Goal: Download file/media

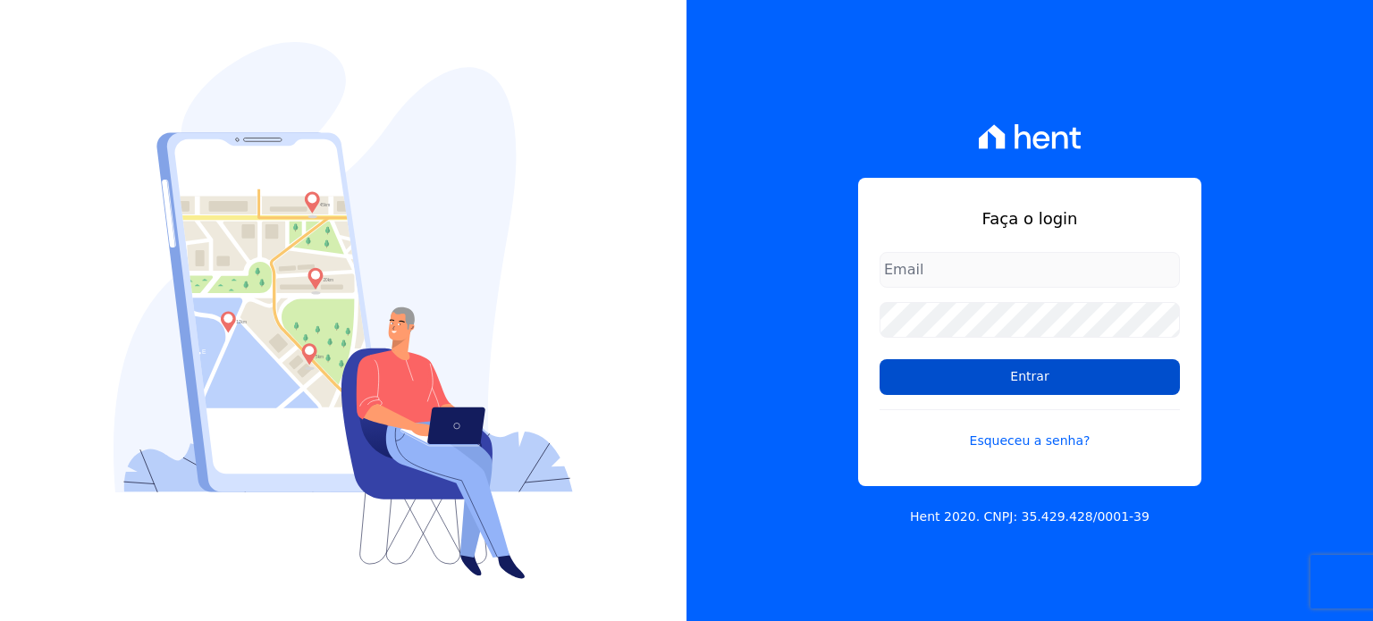
type input "[EMAIL_ADDRESS][DOMAIN_NAME]"
click at [1005, 371] on input "Entrar" at bounding box center [1030, 377] width 300 height 36
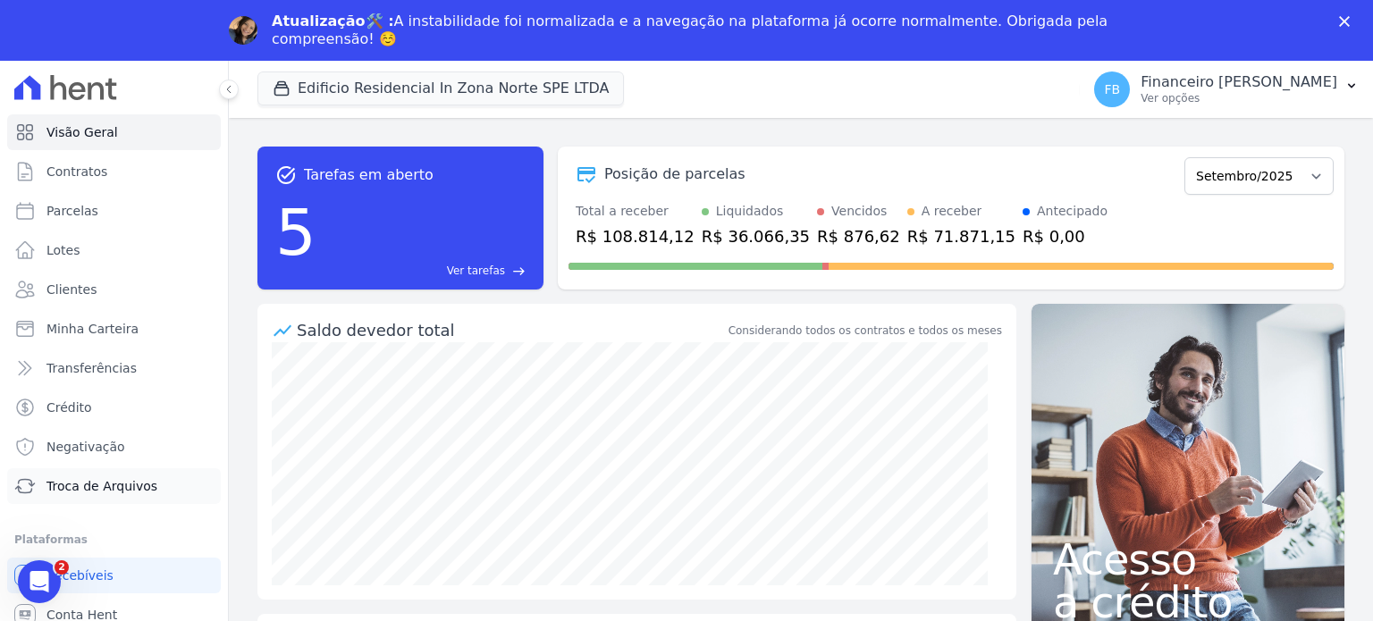
click at [140, 485] on span "Troca de Arquivos" at bounding box center [101, 486] width 111 height 18
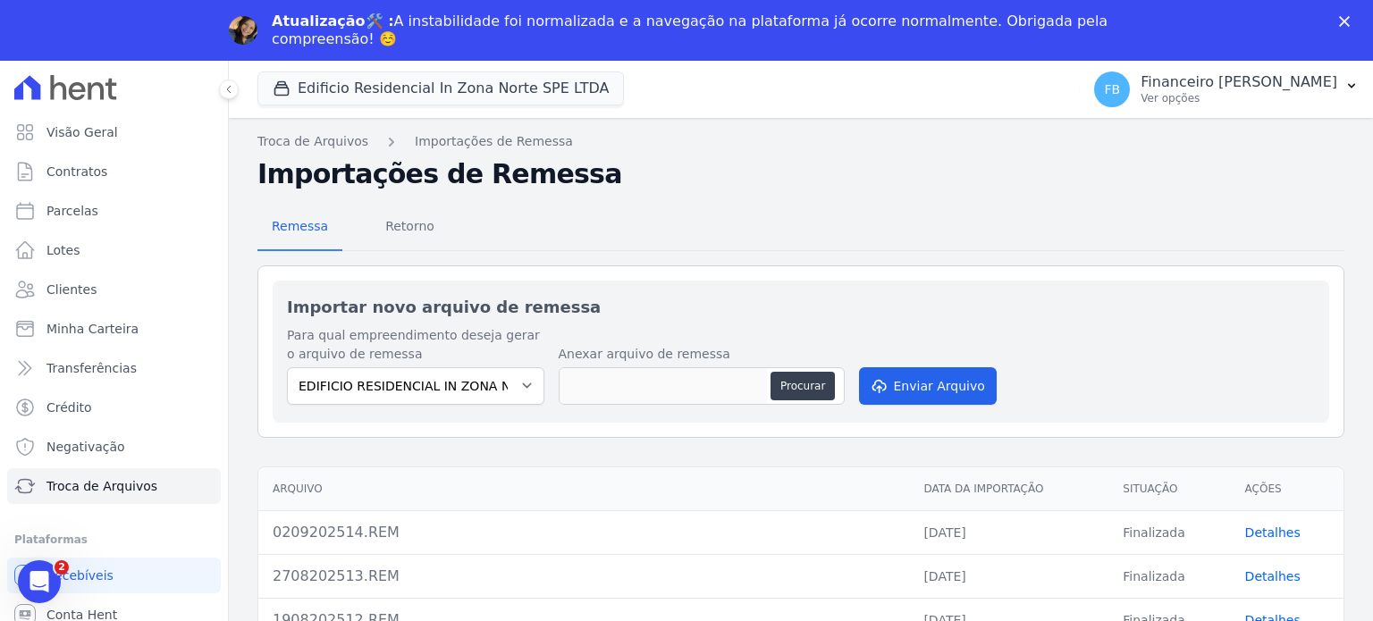
click at [1345, 25] on icon "Fechar" at bounding box center [1344, 21] width 11 height 11
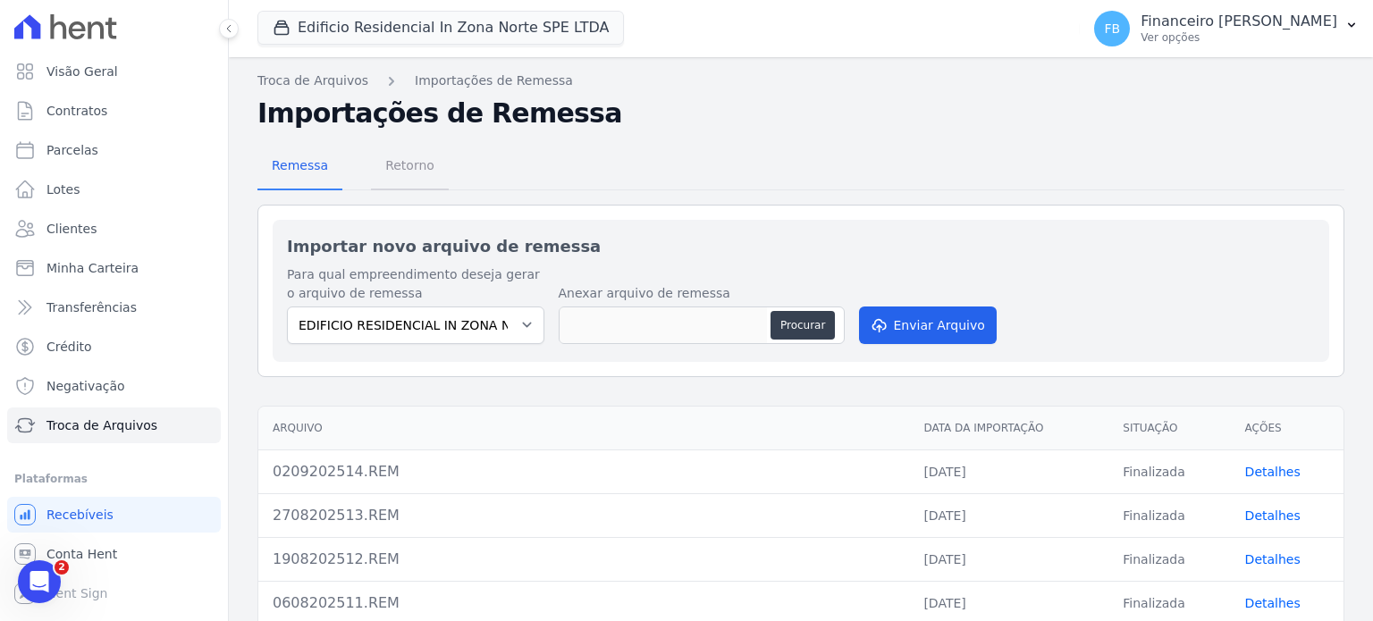
click at [409, 167] on span "Retorno" at bounding box center [410, 166] width 71 height 36
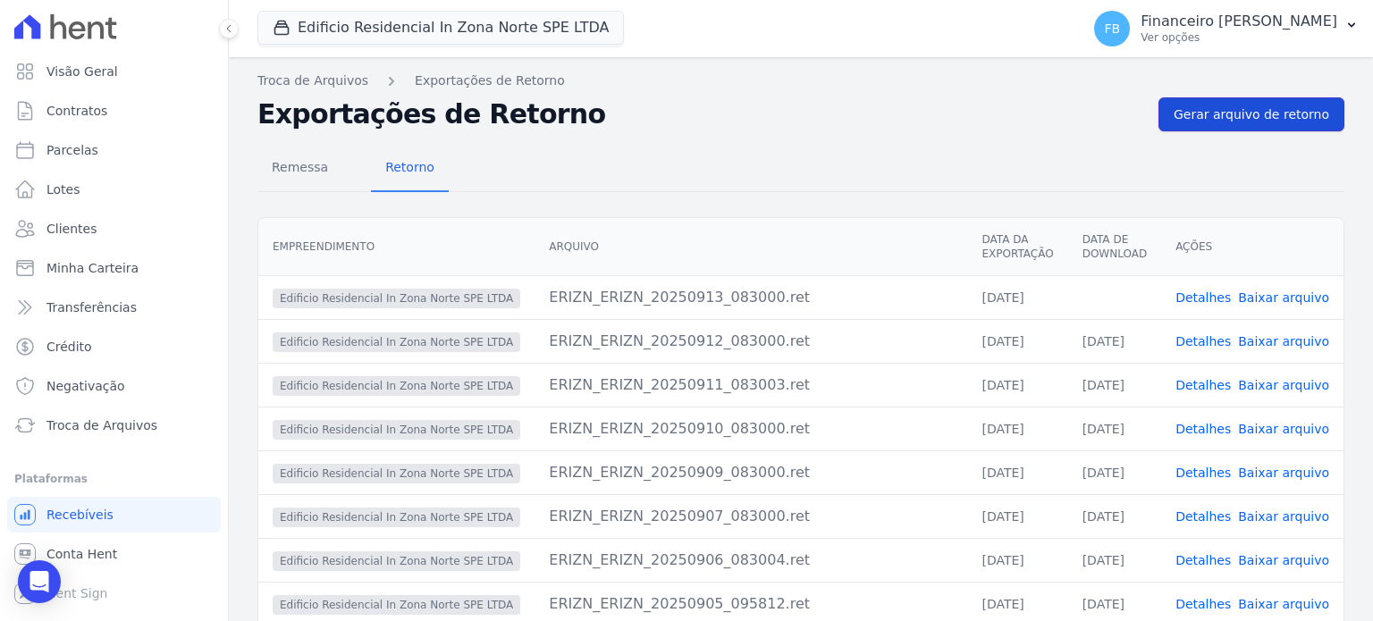
click at [1282, 122] on span "Gerar arquivo de retorno" at bounding box center [1252, 114] width 156 height 18
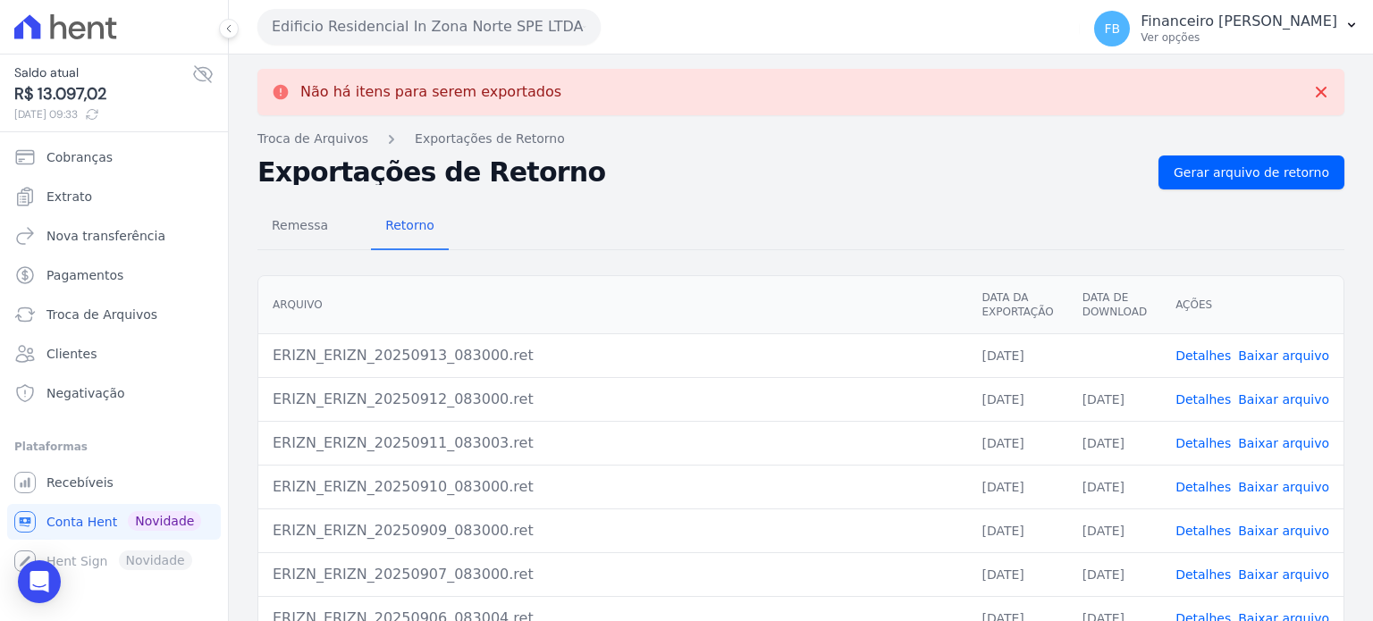
click at [1291, 357] on link "Baixar arquivo" at bounding box center [1283, 356] width 91 height 14
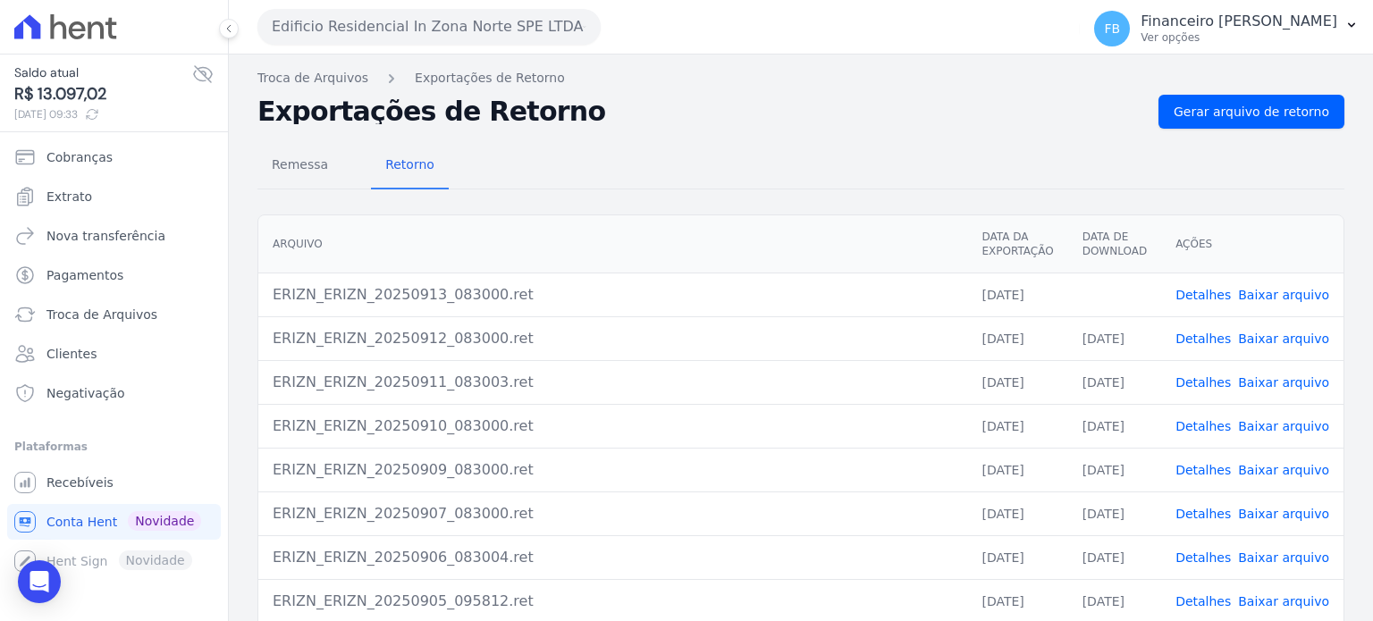
click at [433, 33] on button "Edificio Residencial In Zona Norte SPE LTDA" at bounding box center [428, 27] width 343 height 36
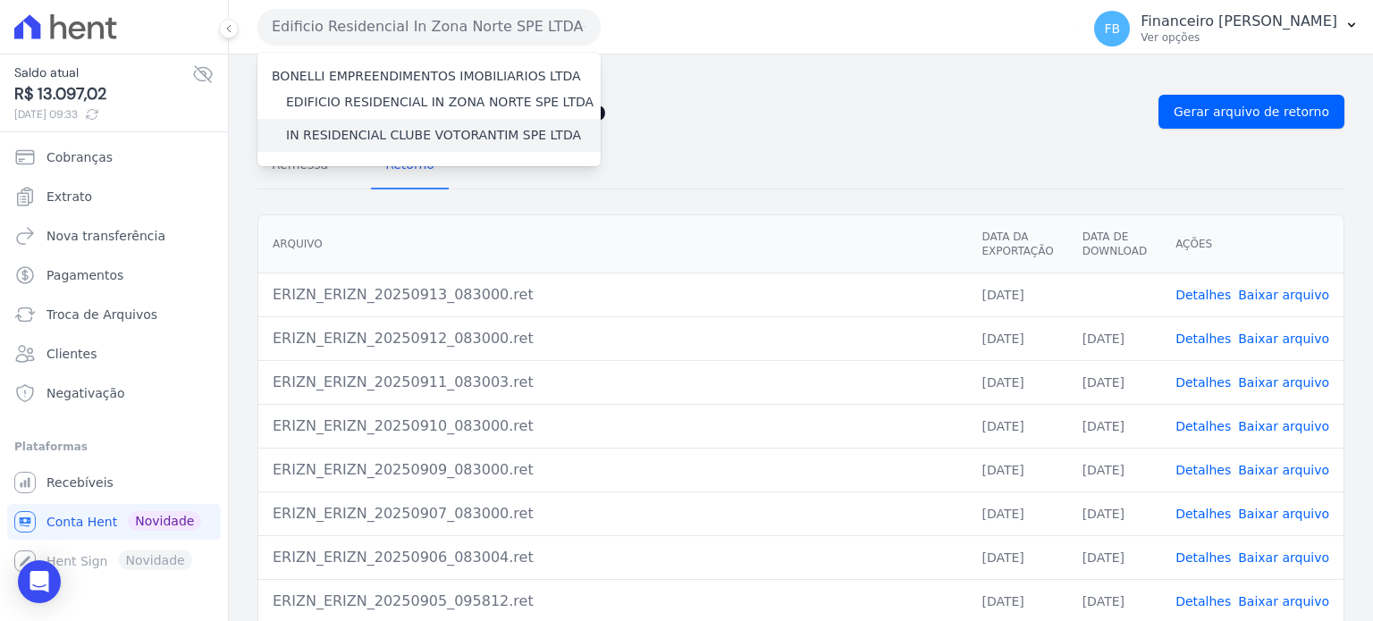
click at [433, 139] on label "IN RESIDENCIAL CLUBE VOTORANTIM SPE LTDA" at bounding box center [433, 135] width 295 height 19
click at [0, 0] on input "IN RESIDENCIAL CLUBE VOTORANTIM SPE LTDA" at bounding box center [0, 0] width 0 height 0
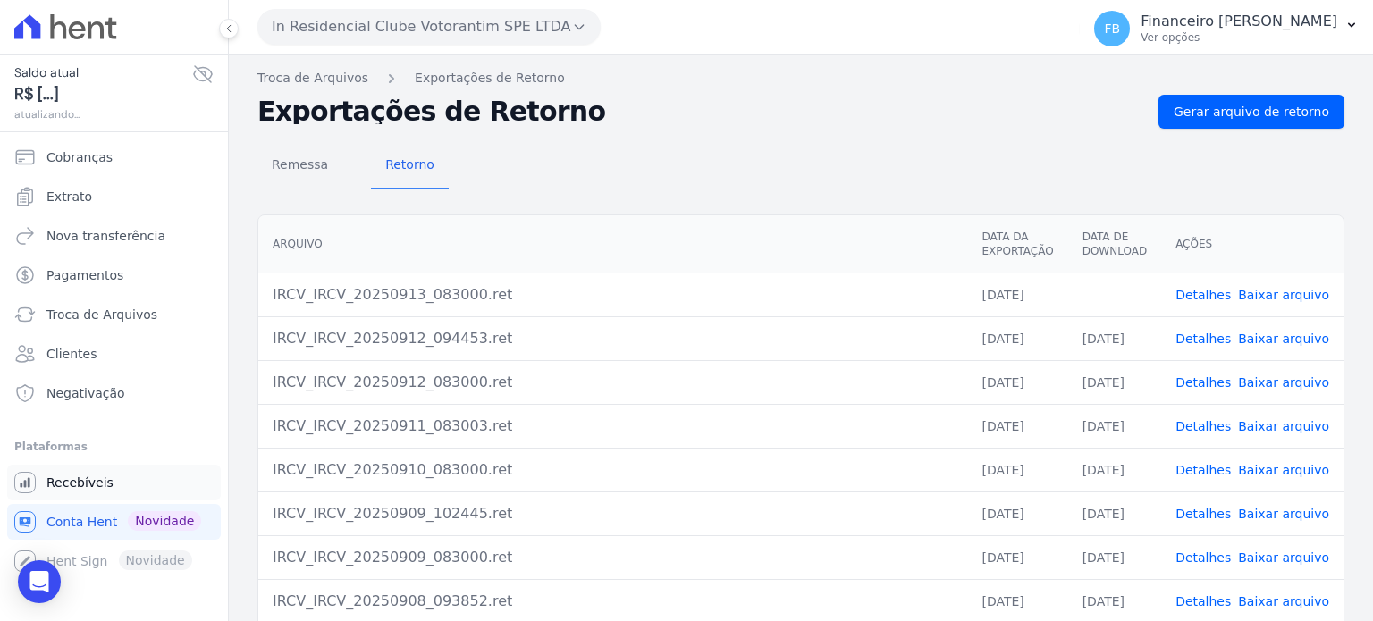
click at [93, 485] on span "Recebíveis" at bounding box center [79, 483] width 67 height 18
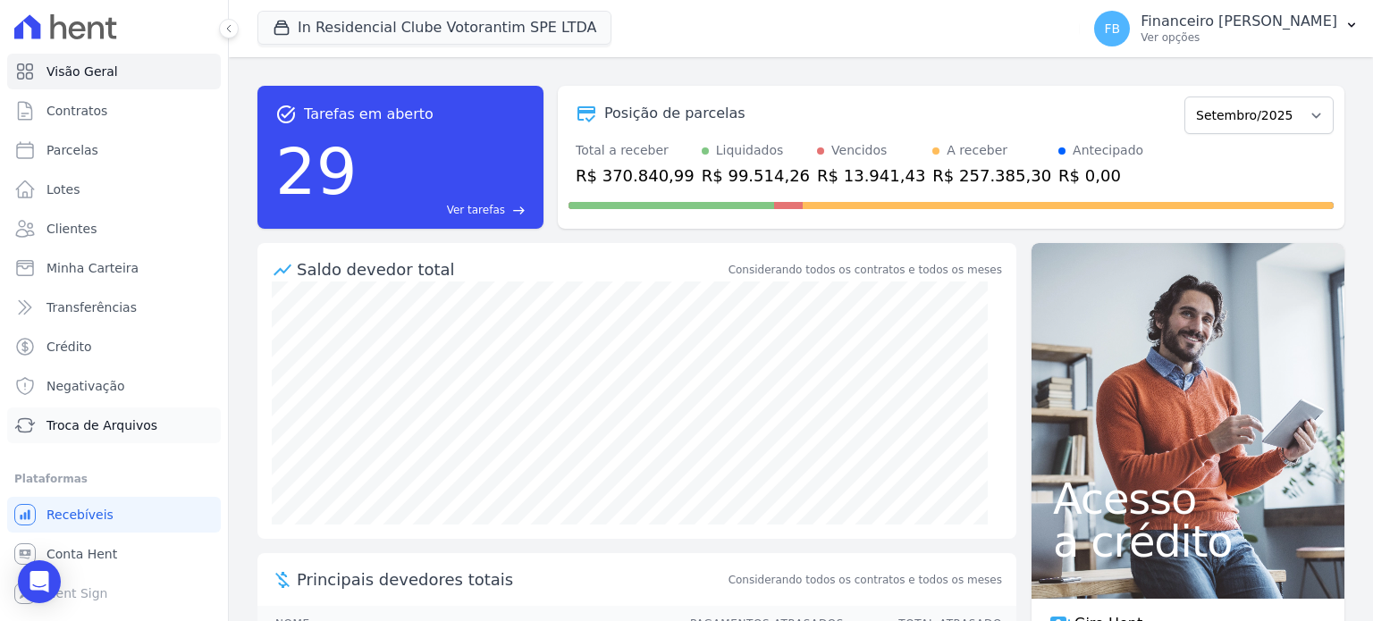
click at [137, 424] on span "Troca de Arquivos" at bounding box center [101, 426] width 111 height 18
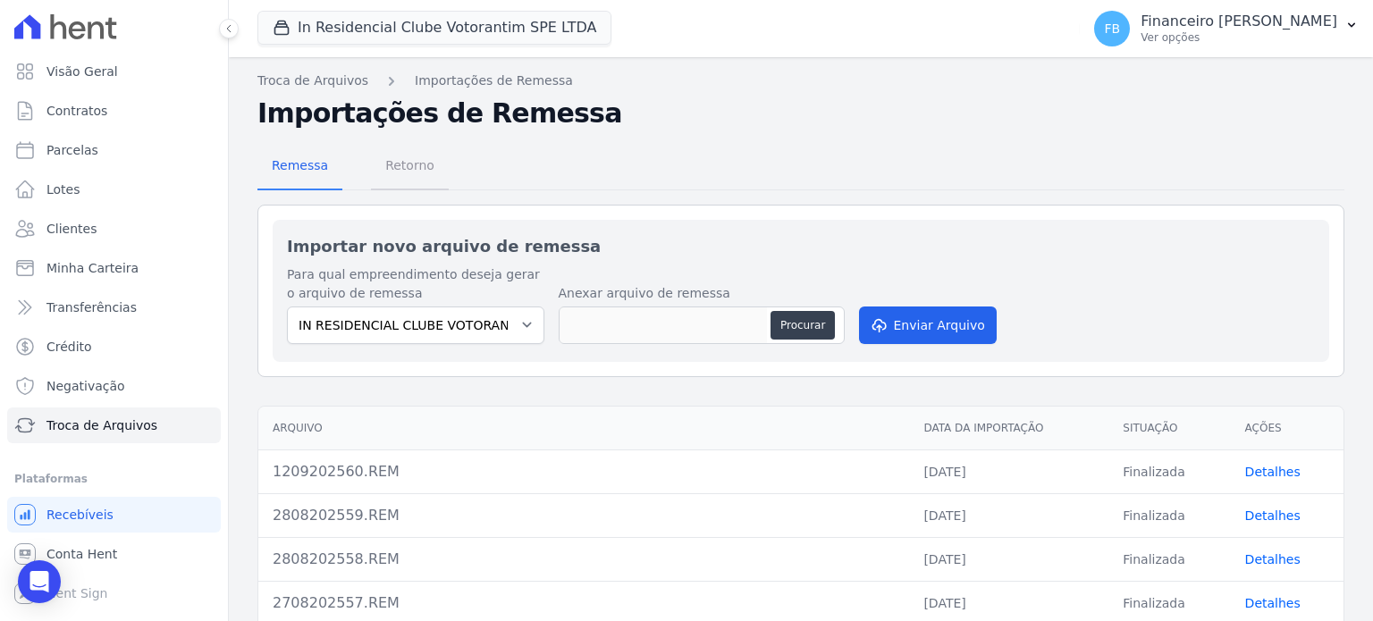
click at [408, 166] on span "Retorno" at bounding box center [410, 166] width 71 height 36
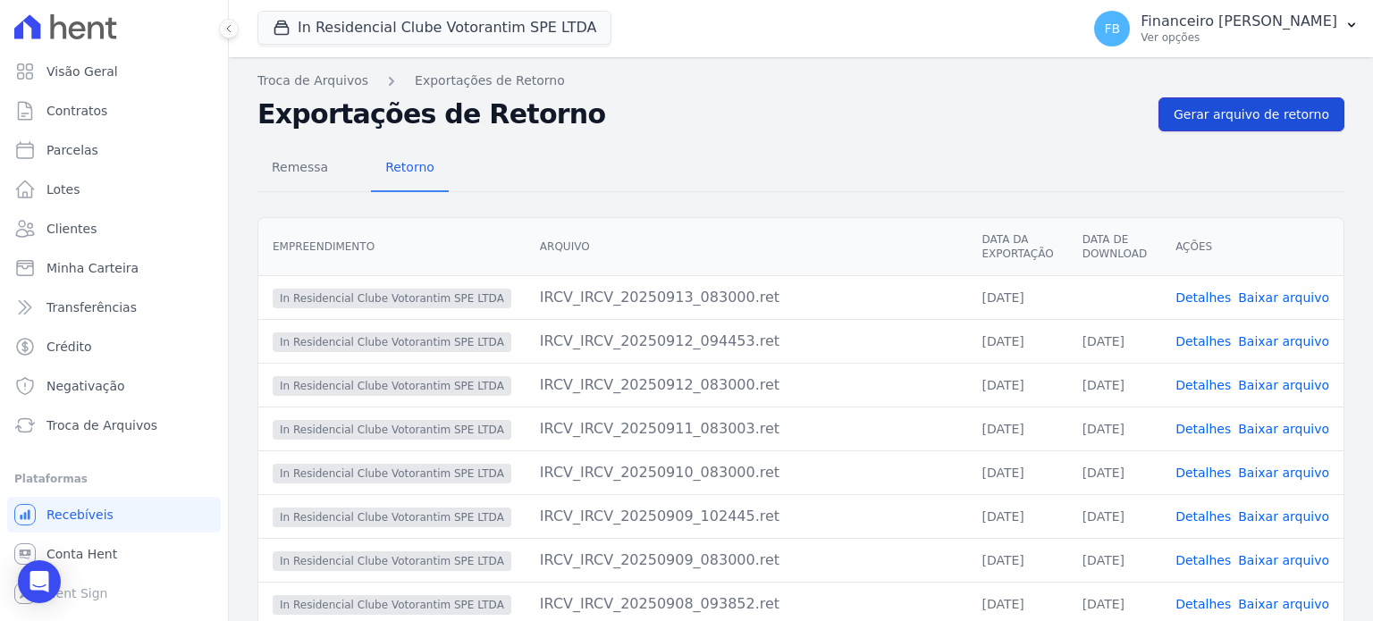
click at [1294, 122] on span "Gerar arquivo de retorno" at bounding box center [1252, 114] width 156 height 18
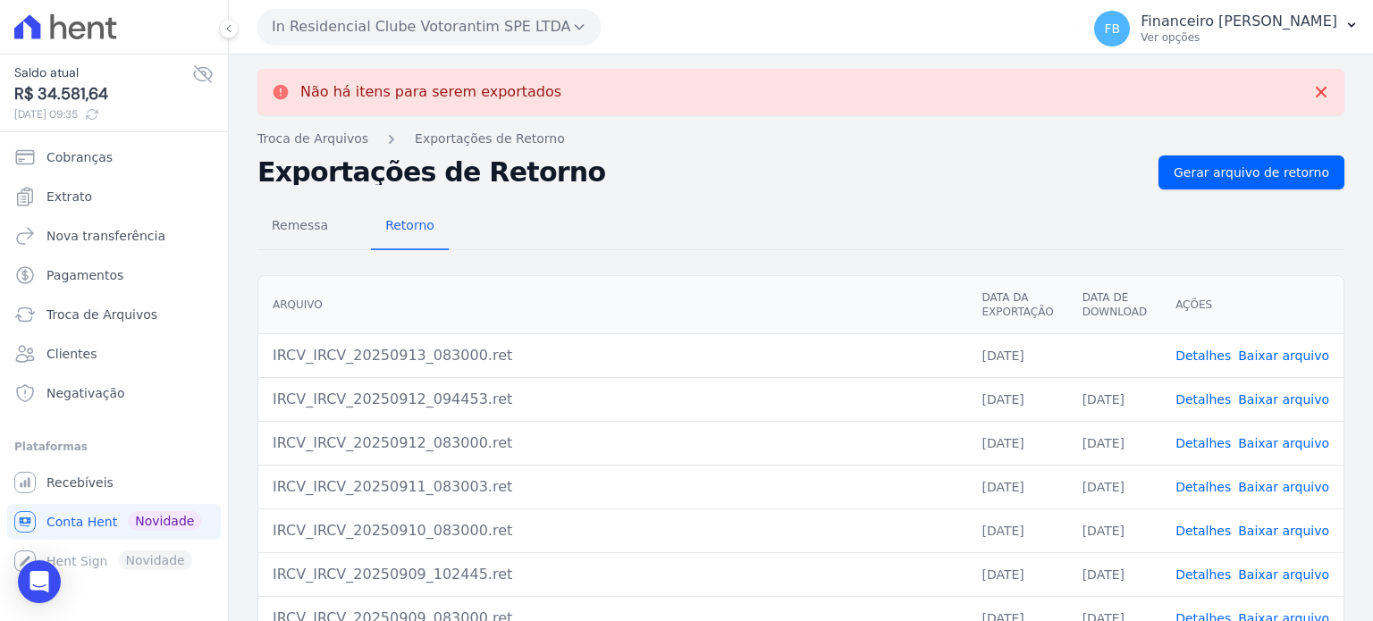
click at [1302, 359] on link "Baixar arquivo" at bounding box center [1283, 356] width 91 height 14
